Goal: Check status: Check status

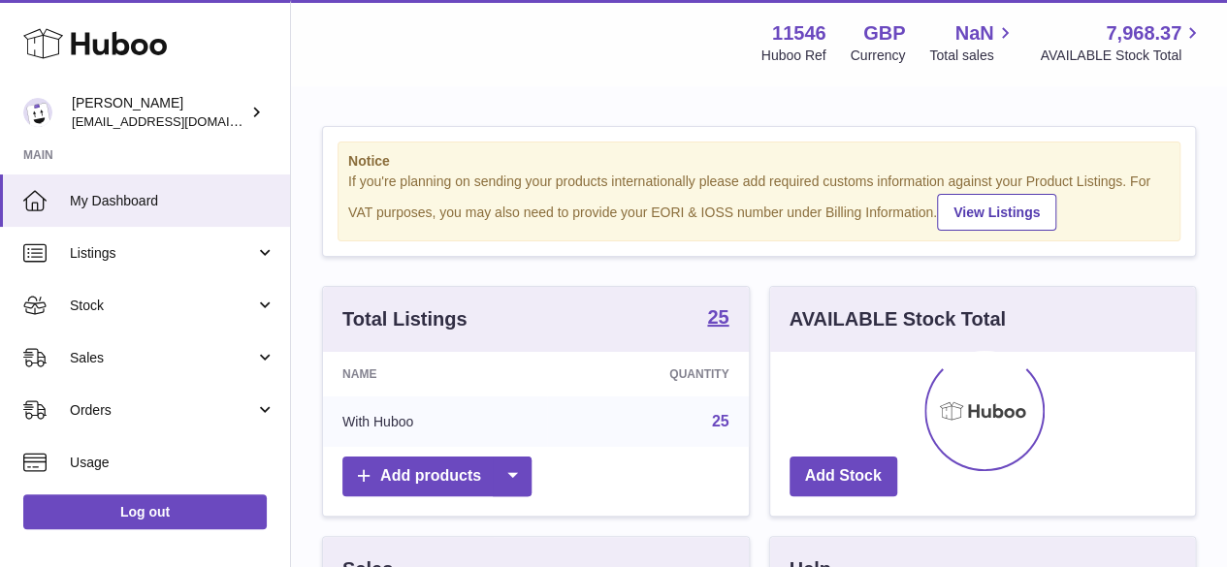
scroll to position [303, 425]
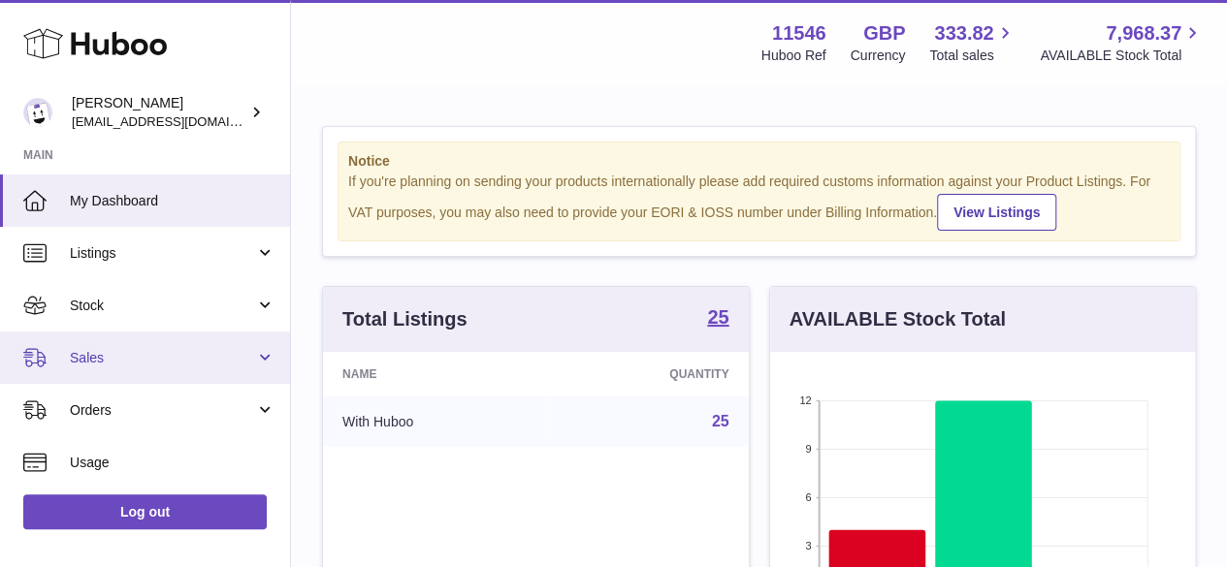
click at [91, 360] on span "Sales" at bounding box center [162, 358] width 185 height 18
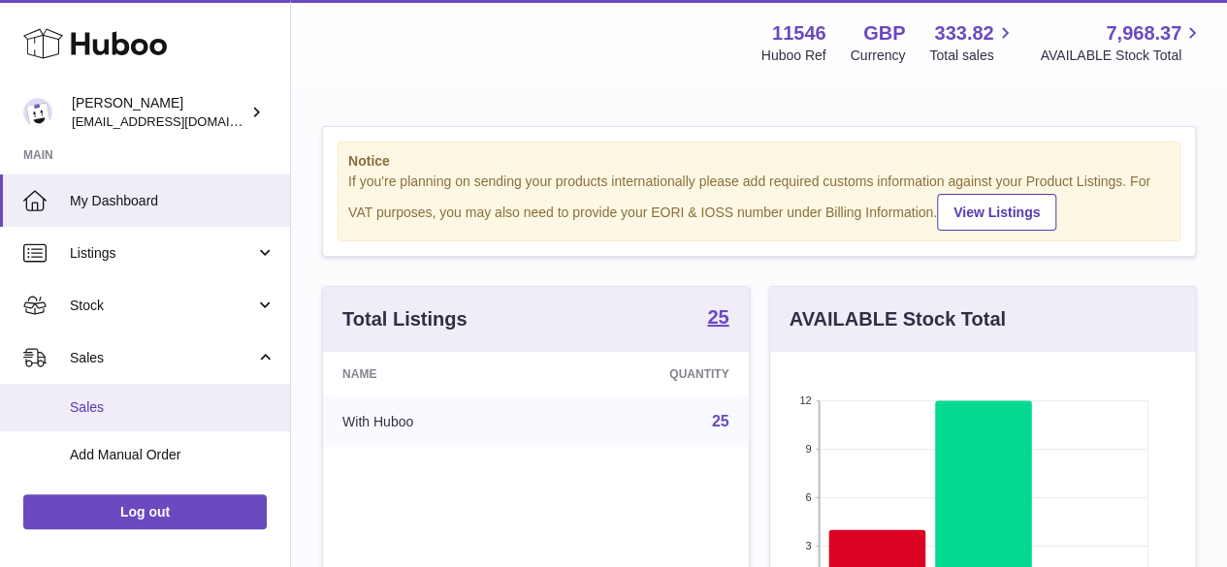
click at [123, 411] on span "Sales" at bounding box center [173, 408] width 206 height 18
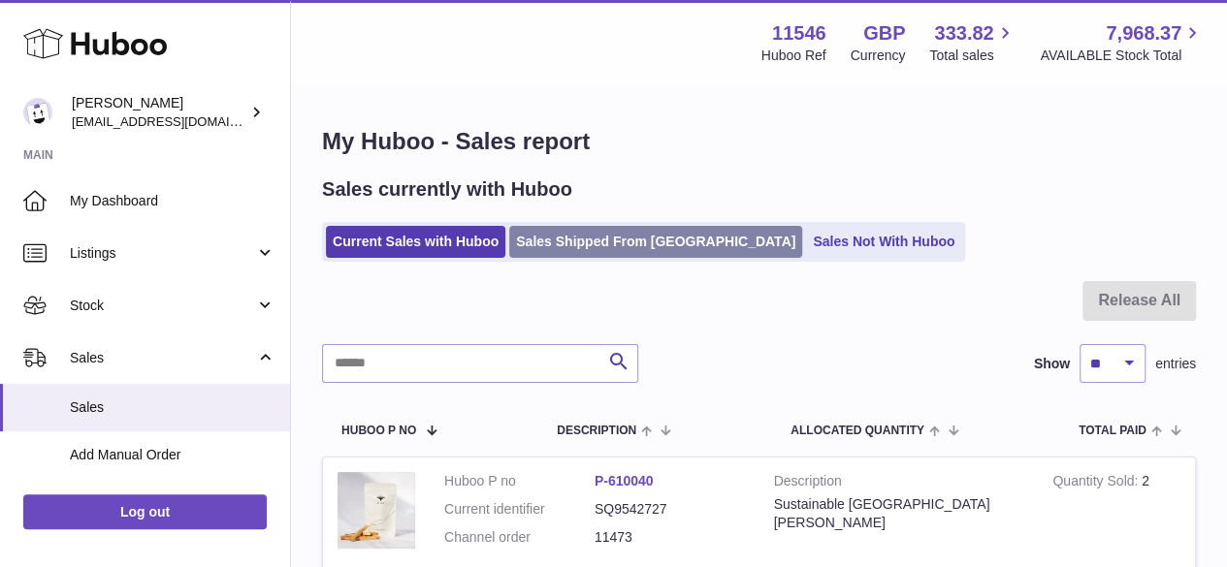
click at [582, 246] on link "Sales Shipped From Huboo" at bounding box center [655, 242] width 293 height 32
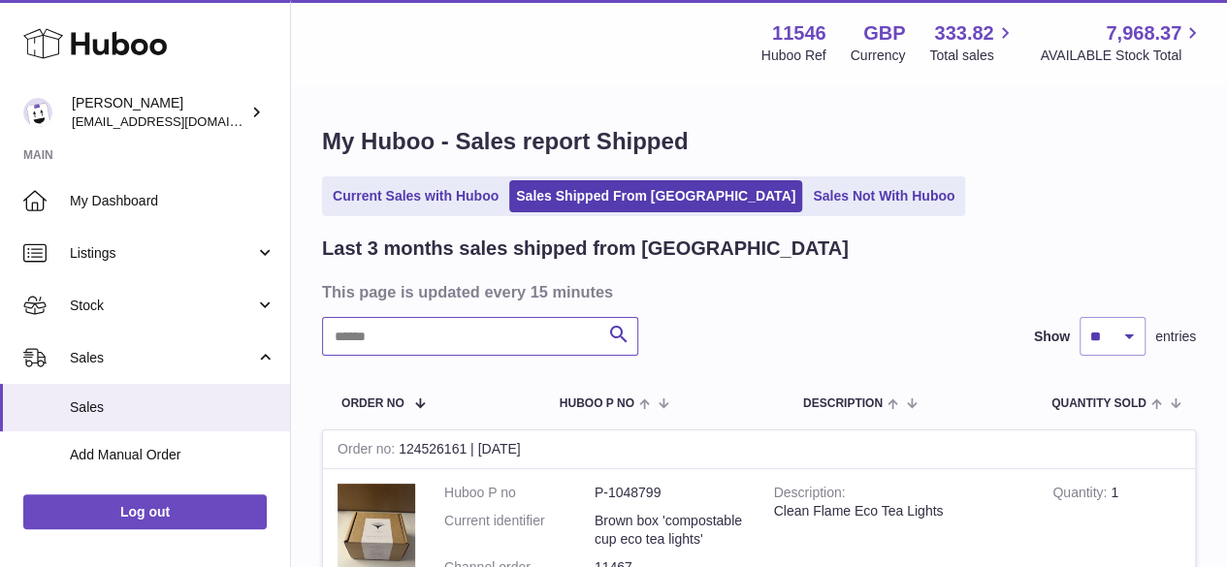
click at [400, 340] on input "text" at bounding box center [480, 336] width 316 height 39
paste input "*********"
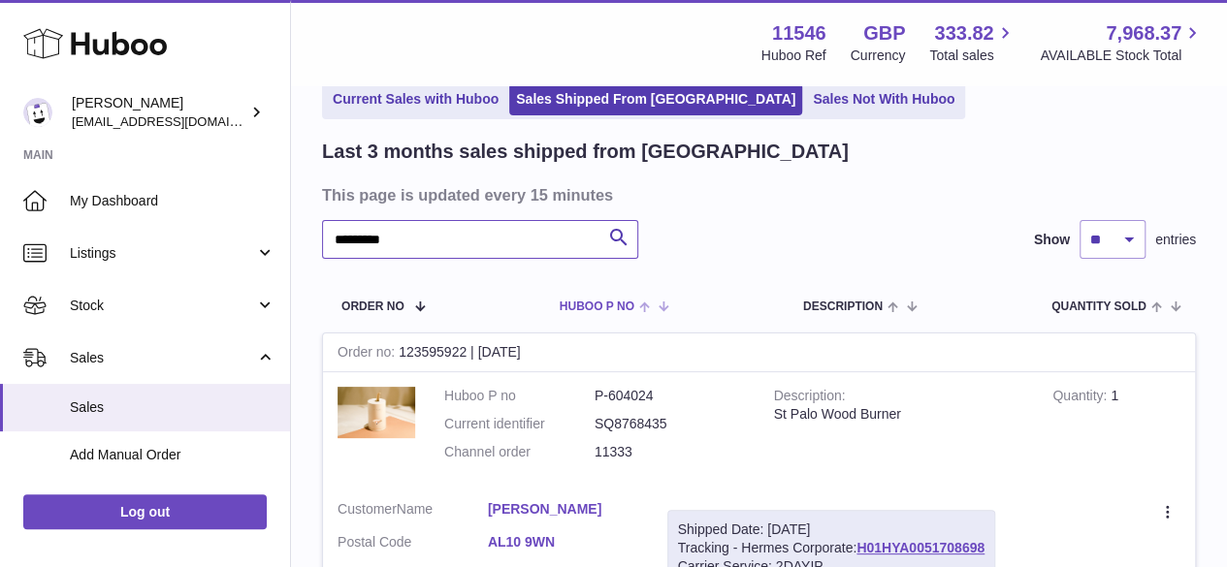
scroll to position [194, 0]
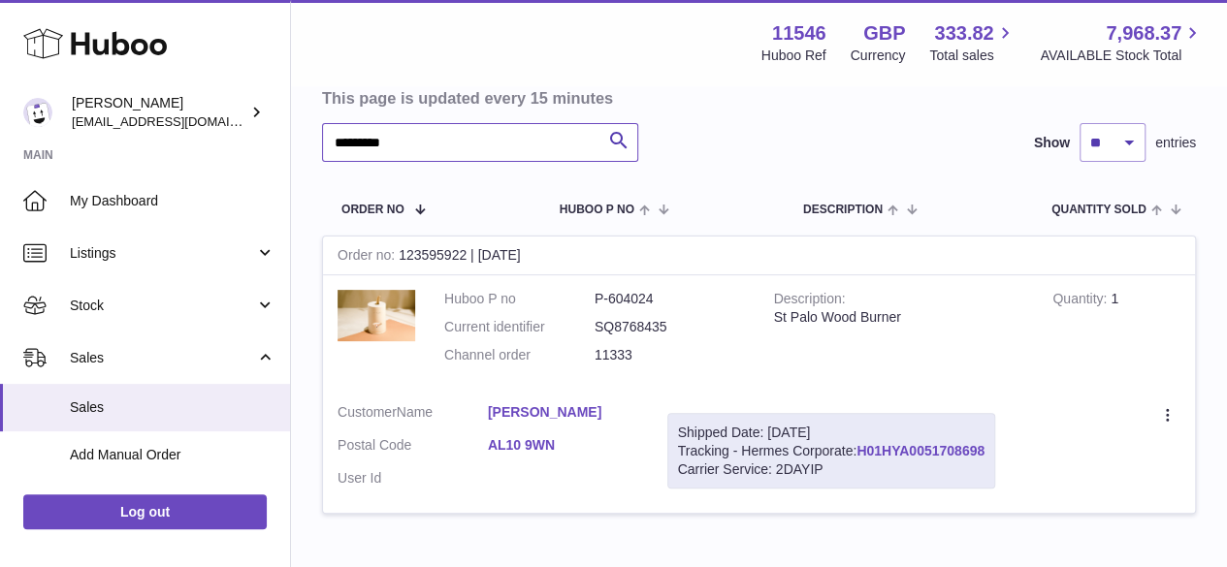
type input "*********"
click at [937, 449] on link "H01HYA0051708698" at bounding box center [920, 451] width 128 height 16
drag, startPoint x: 479, startPoint y: 404, endPoint x: 592, endPoint y: 420, distance: 113.6
click at [592, 420] on dl "Customer Name [PERSON_NAME] Postal Code AL10 9WN User Id" at bounding box center [487, 450] width 301 height 94
copy dl "[PERSON_NAME]"
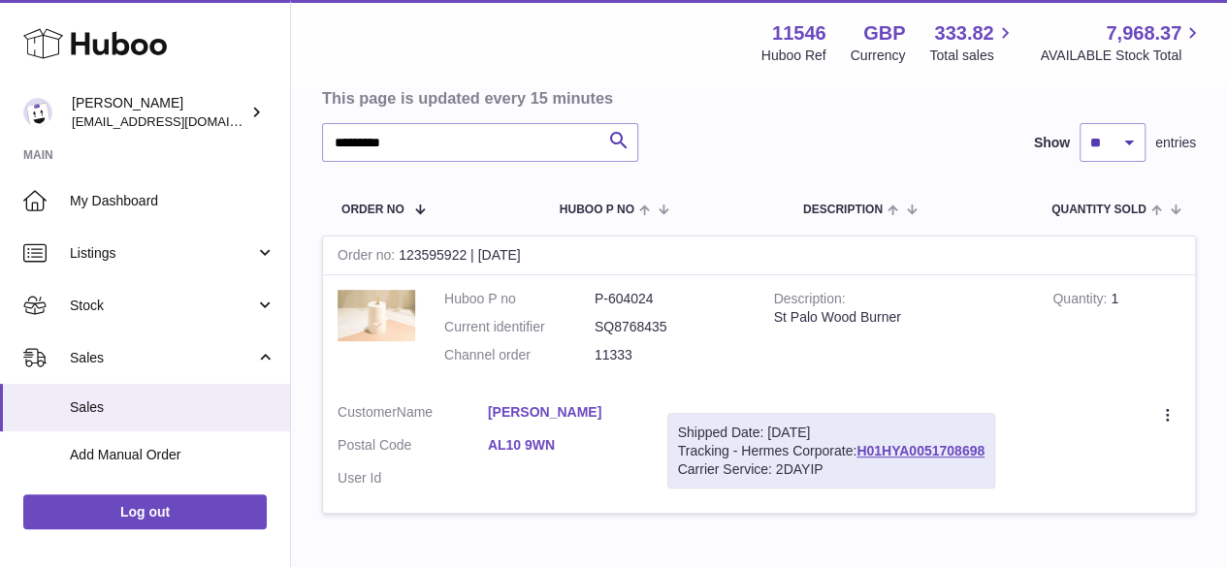
click at [380, 309] on img at bounding box center [376, 315] width 78 height 51
